Goal: Transaction & Acquisition: Book appointment/travel/reservation

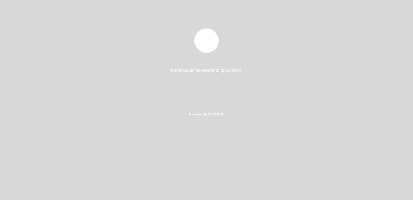
select select "es"
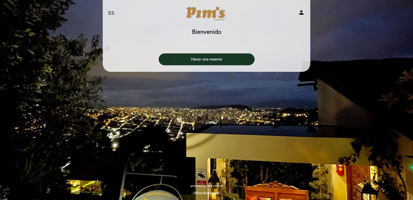
click at [212, 58] on button "Hacer una reserva" at bounding box center [207, 59] width 96 height 12
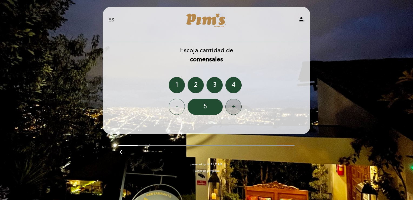
click at [227, 106] on div "+" at bounding box center [234, 106] width 16 height 16
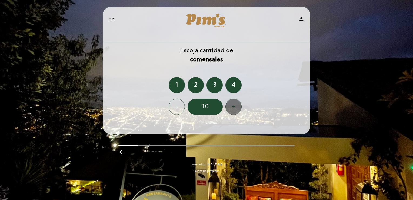
click at [227, 106] on div "+" at bounding box center [234, 106] width 16 height 16
click at [228, 105] on div "+" at bounding box center [234, 106] width 16 height 16
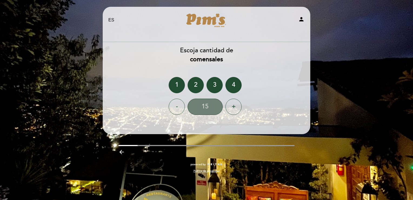
click at [209, 108] on div "15" at bounding box center [205, 106] width 35 height 16
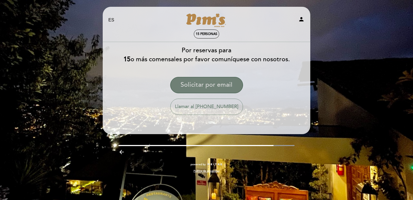
click at [225, 85] on button "Solicitar por email" at bounding box center [206, 85] width 73 height 16
